Goal: Information Seeking & Learning: Learn about a topic

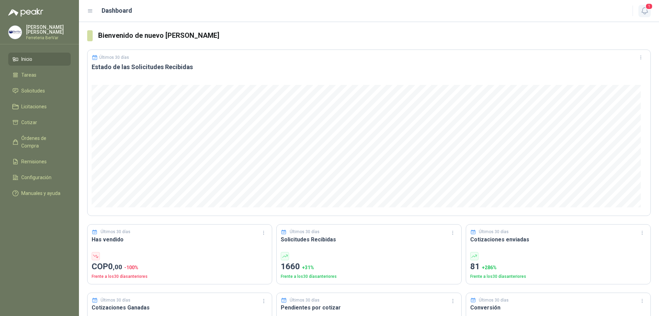
click at [644, 5] on button "1" at bounding box center [645, 11] width 12 height 12
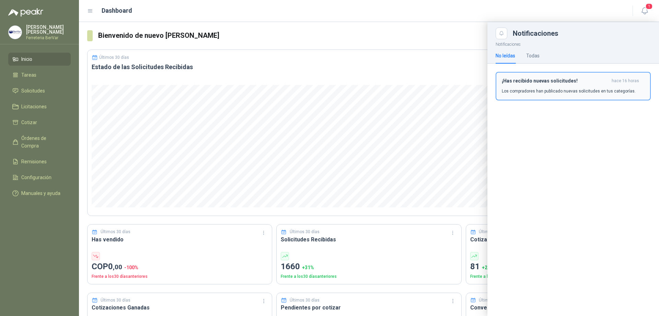
click at [564, 88] on p "Los compradores han publicado nuevas solicitudes en tus categorías." at bounding box center [569, 91] width 134 height 6
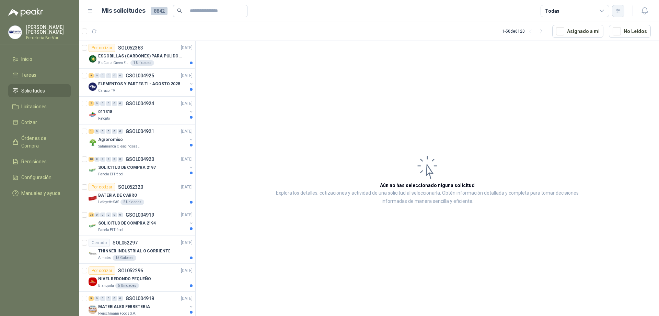
click at [623, 12] on button "button" at bounding box center [618, 11] width 12 height 12
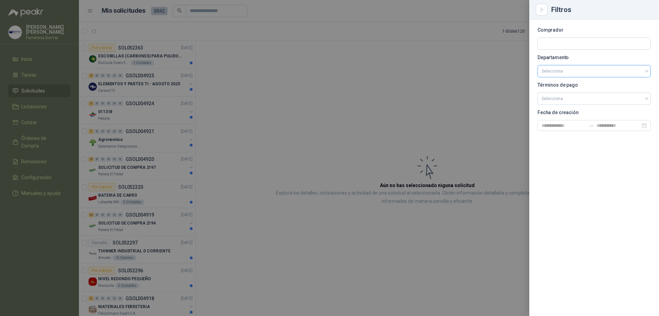
click at [569, 72] on input "search" at bounding box center [594, 71] width 105 height 12
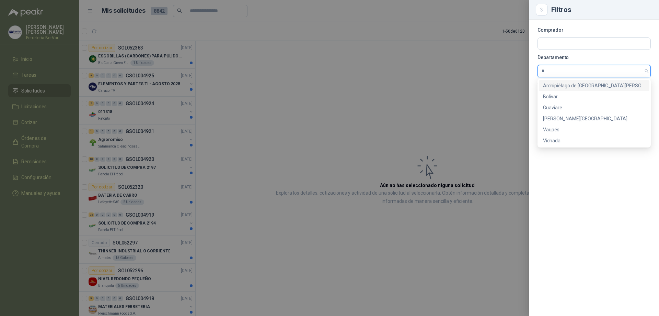
type input "**"
click at [574, 96] on div "[PERSON_NAME][GEOGRAPHIC_DATA]" at bounding box center [594, 97] width 102 height 8
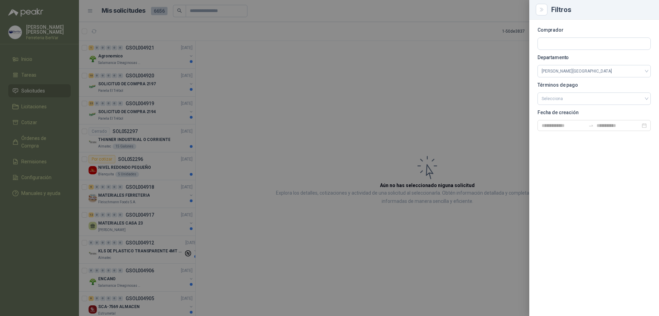
click at [450, 119] on div at bounding box center [329, 158] width 659 height 316
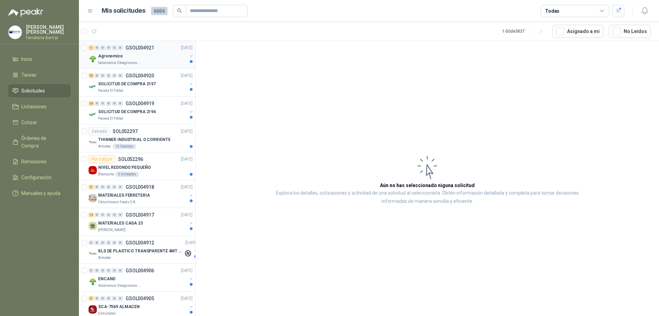
click at [170, 61] on div "Salamanca Oleaginosas SAS" at bounding box center [142, 62] width 89 height 5
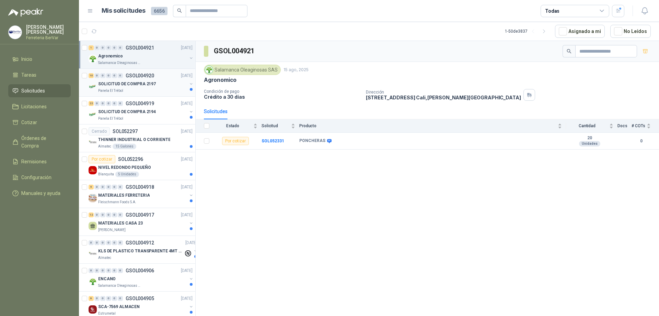
click at [152, 90] on div "Panela El Trébol" at bounding box center [142, 90] width 89 height 5
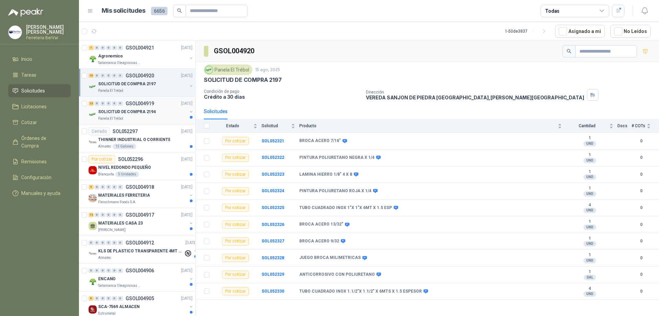
click at [115, 107] on div "22 0 0 0 0 0 GSOL004919 [DATE]" at bounding box center [141, 103] width 105 height 8
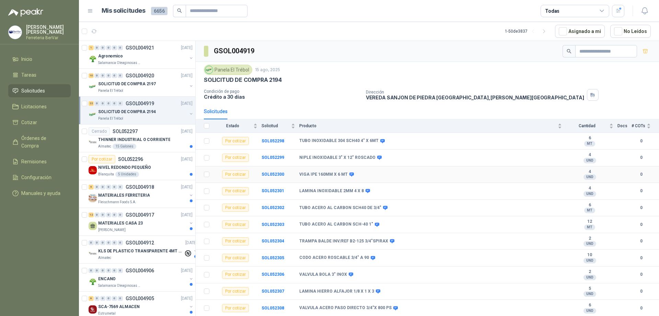
scroll to position [103, 0]
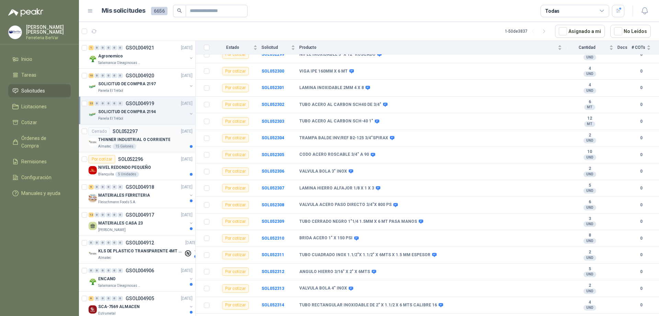
click at [131, 144] on div "15 Galones" at bounding box center [125, 146] width 24 height 5
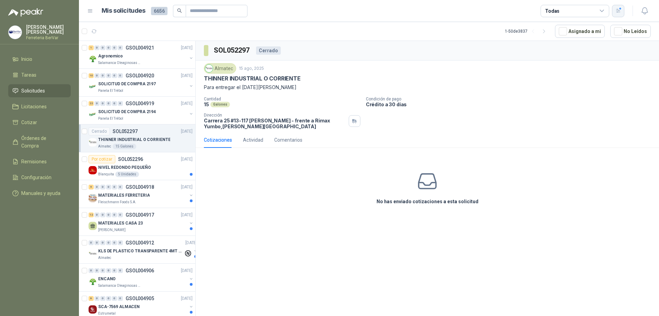
click at [619, 12] on icon "button" at bounding box center [619, 11] width 6 height 6
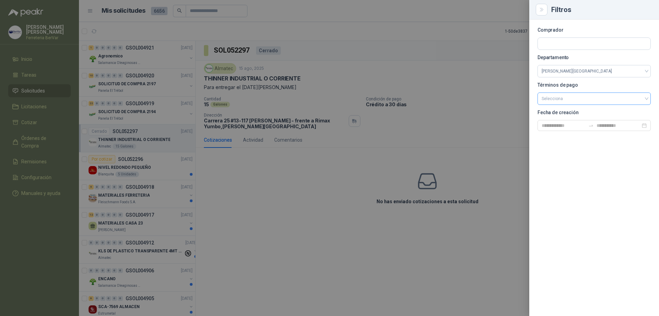
click at [551, 97] on input "search" at bounding box center [594, 98] width 105 height 10
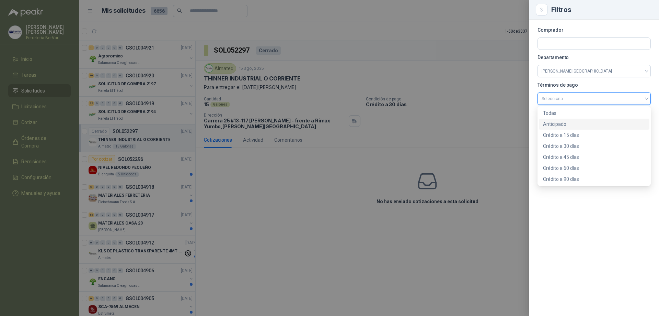
click at [556, 121] on div "Anticipado" at bounding box center [594, 124] width 102 height 8
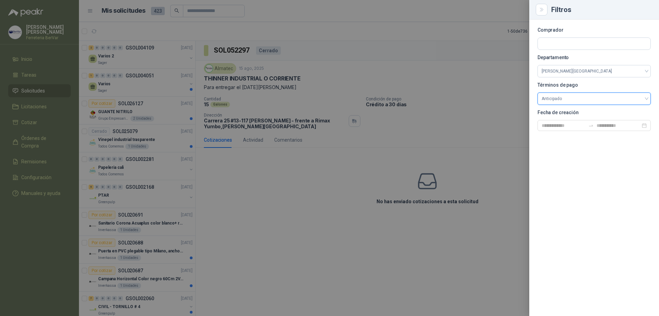
click at [474, 161] on div at bounding box center [329, 158] width 659 height 316
